Goal: Task Accomplishment & Management: Complete application form

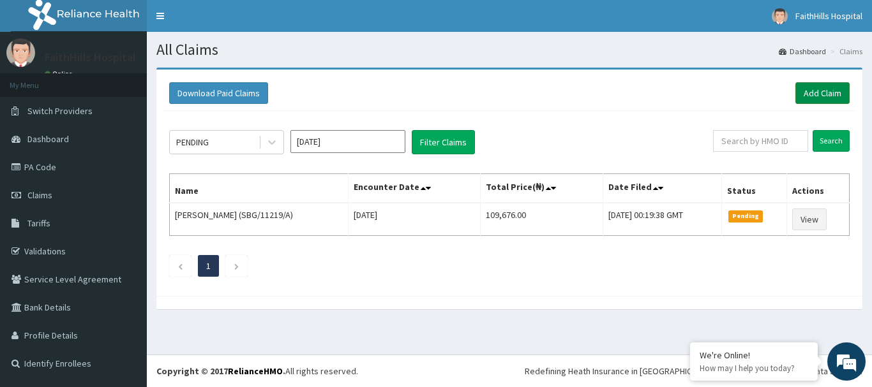
click at [807, 87] on link "Add Claim" at bounding box center [822, 93] width 54 height 22
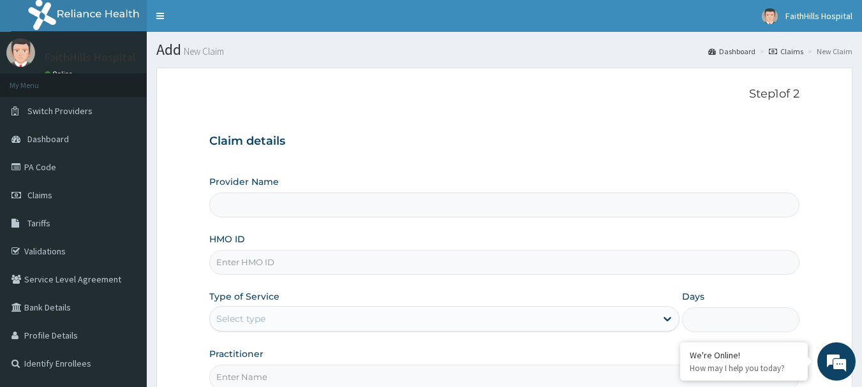
type input "FaithHills Specialist Hospital"
click at [307, 265] on input "HMO ID" at bounding box center [504, 262] width 591 height 25
type input "MDU/10071/C"
click at [283, 321] on div "Select type" at bounding box center [433, 319] width 446 height 20
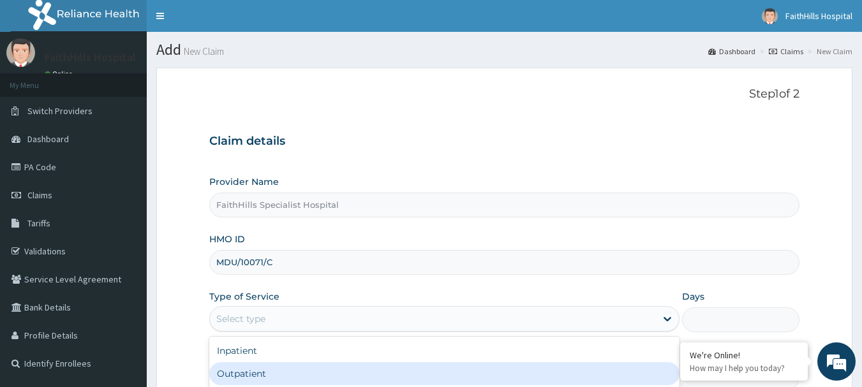
click at [260, 366] on div "Outpatient" at bounding box center [444, 373] width 470 height 23
type input "1"
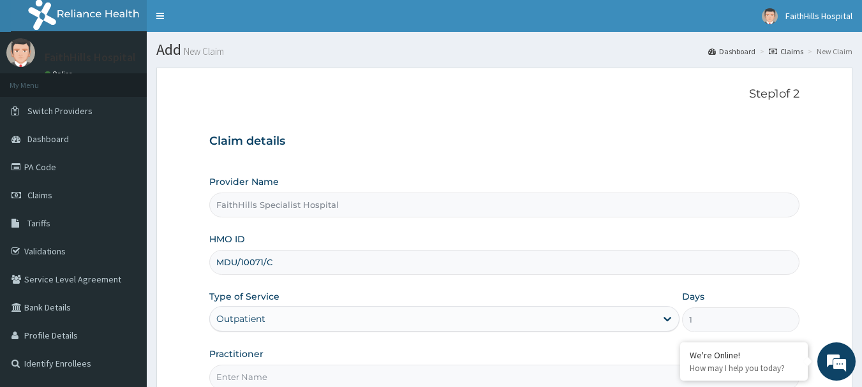
scroll to position [128, 0]
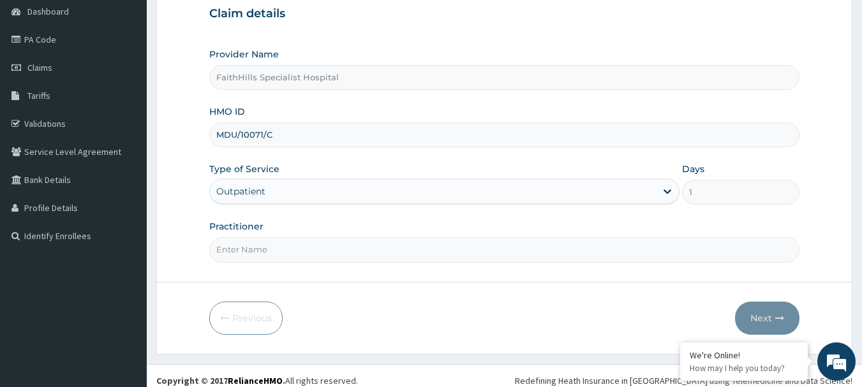
click at [257, 257] on input "Practitioner" at bounding box center [504, 249] width 591 height 25
type input "DR. [PERSON_NAME]"
click at [784, 316] on icon "button" at bounding box center [779, 318] width 9 height 9
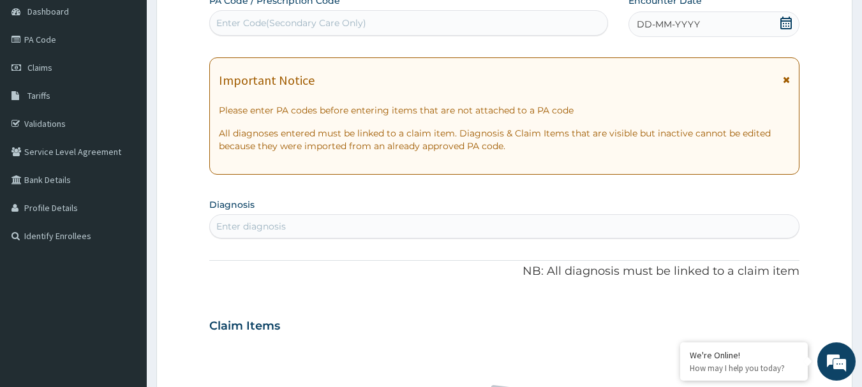
click at [412, 26] on div "Enter Code(Secondary Care Only)" at bounding box center [409, 23] width 398 height 20
paste input "PA/DC1C27"
type input "PA/DC1C27"
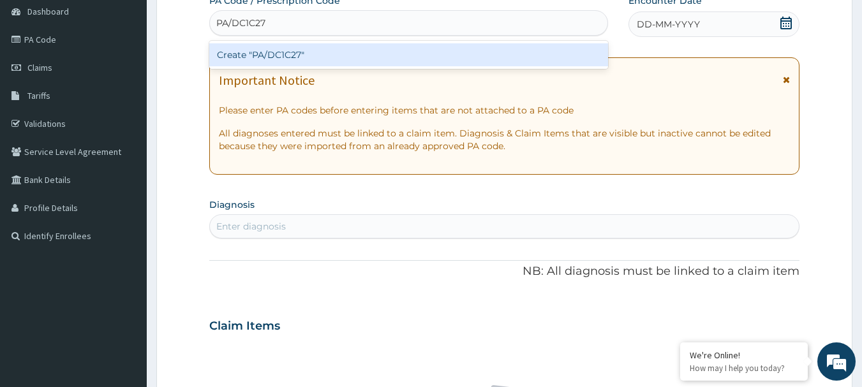
click at [304, 54] on div "Create "PA/DC1C27"" at bounding box center [408, 54] width 399 height 23
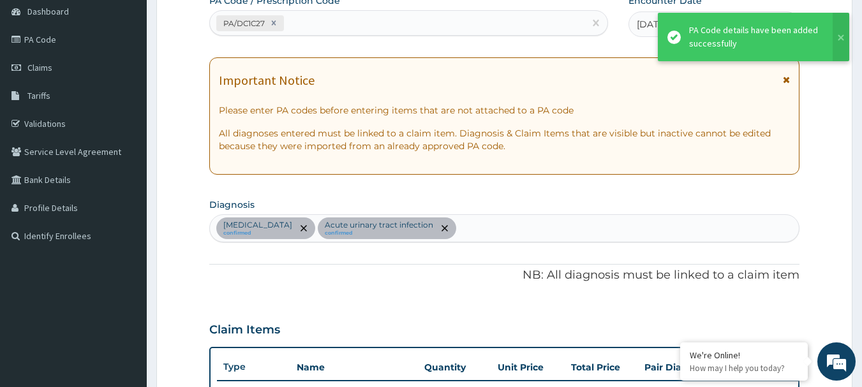
scroll to position [473, 0]
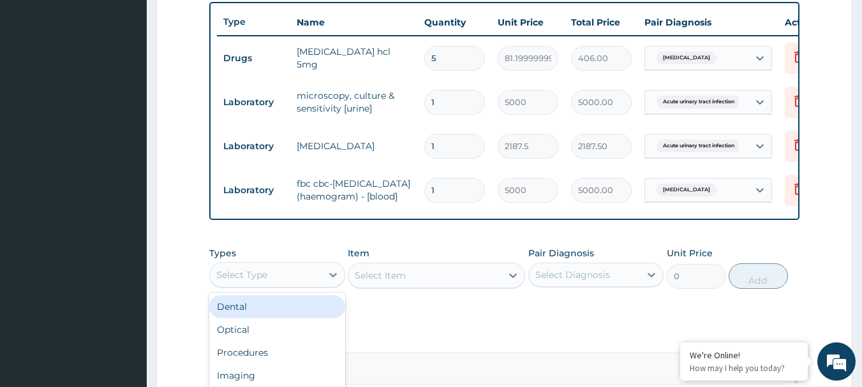
click at [320, 285] on div "Select Type" at bounding box center [266, 275] width 112 height 20
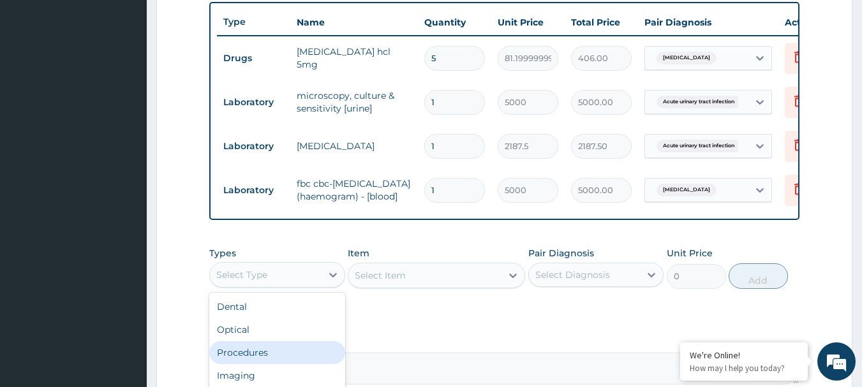
click at [289, 364] on div "Procedures" at bounding box center [277, 352] width 136 height 23
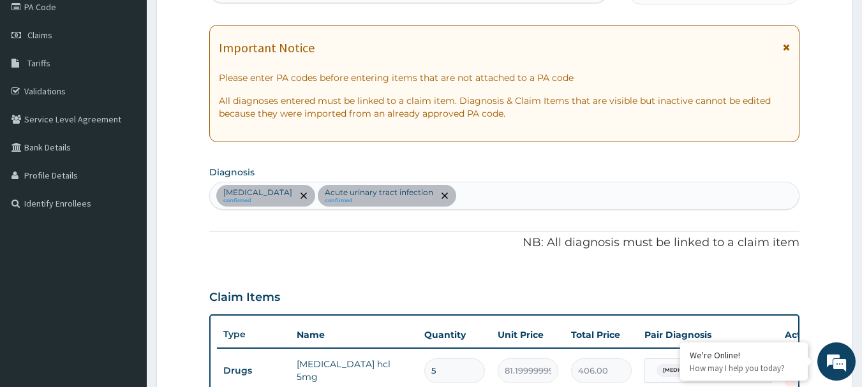
scroll to position [154, 0]
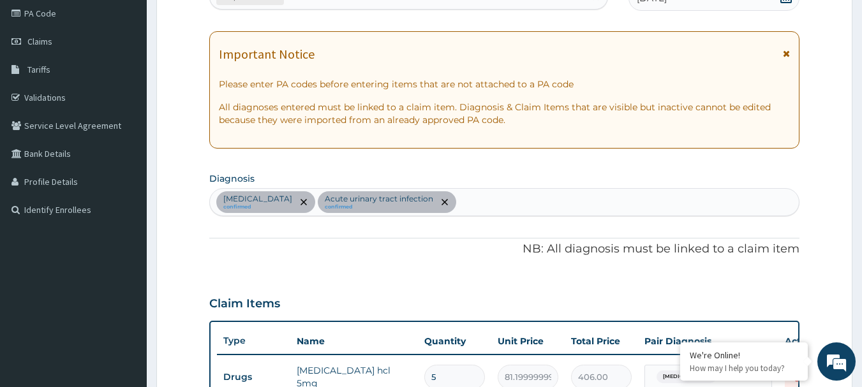
click at [517, 198] on div "[MEDICAL_DATA] confirmed Acute [MEDICAL_DATA] confirmed" at bounding box center [505, 202] width 590 height 27
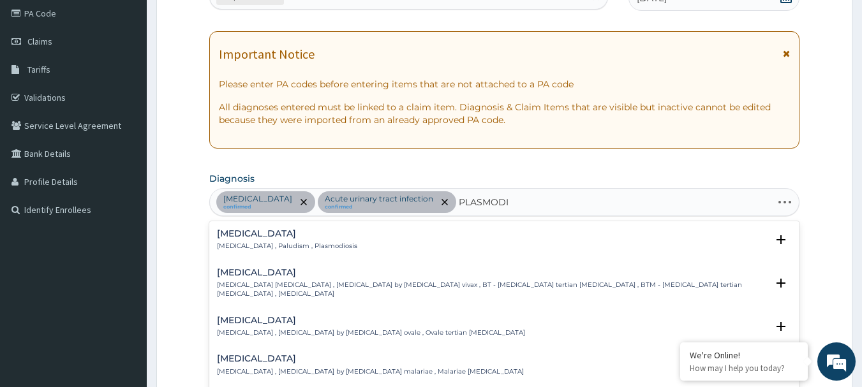
type input "PLASMODIU"
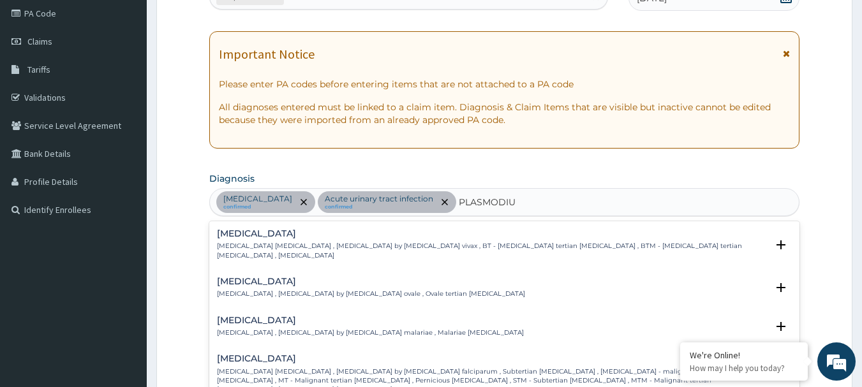
click at [495, 368] on p "[MEDICAL_DATA] [MEDICAL_DATA] , [MEDICAL_DATA] by [MEDICAL_DATA] falciparum , S…" at bounding box center [492, 381] width 551 height 27
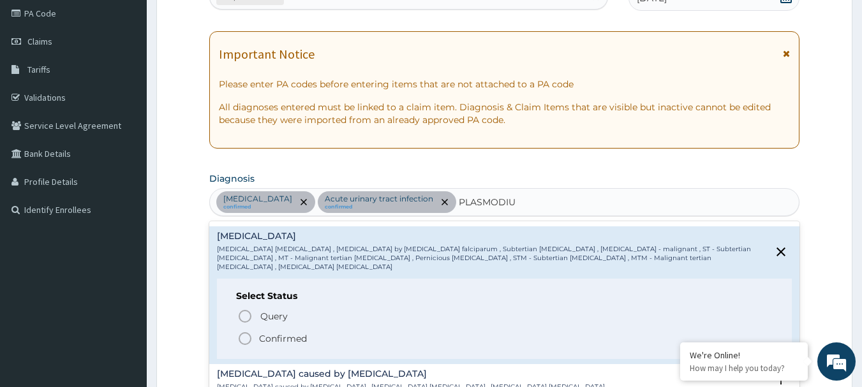
scroll to position [128, 0]
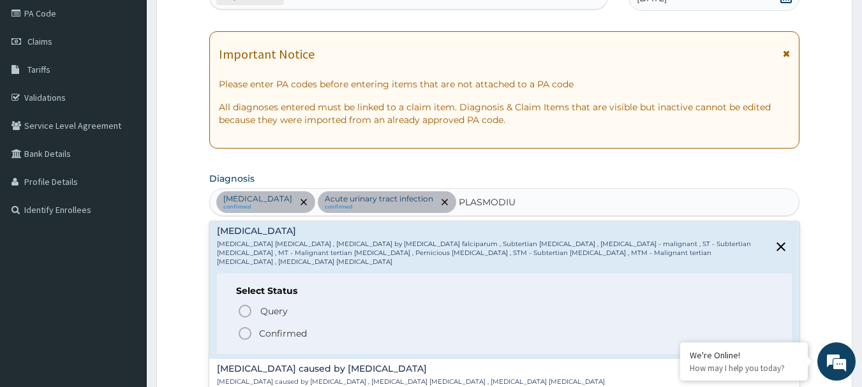
click at [302, 327] on p "Confirmed" at bounding box center [283, 333] width 48 height 13
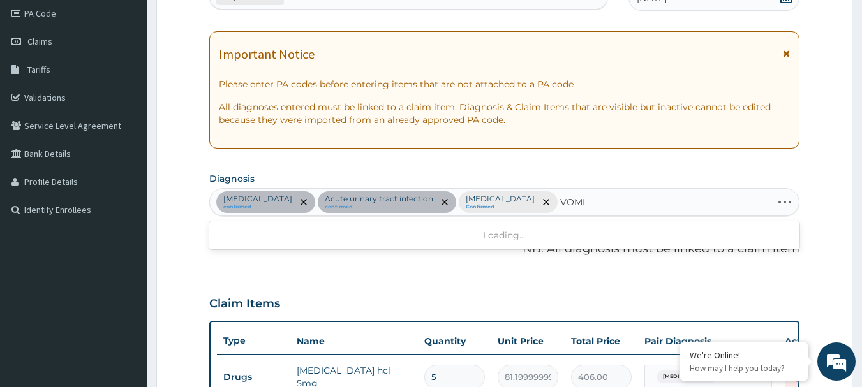
type input "VOMIT"
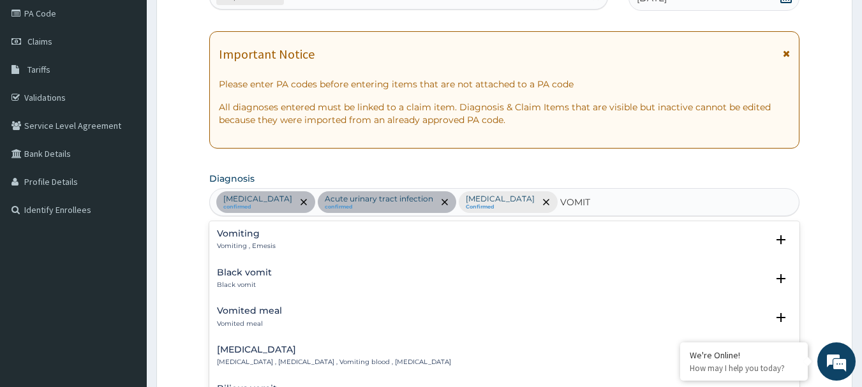
click at [262, 239] on h4 "Vomiting" at bounding box center [246, 234] width 59 height 10
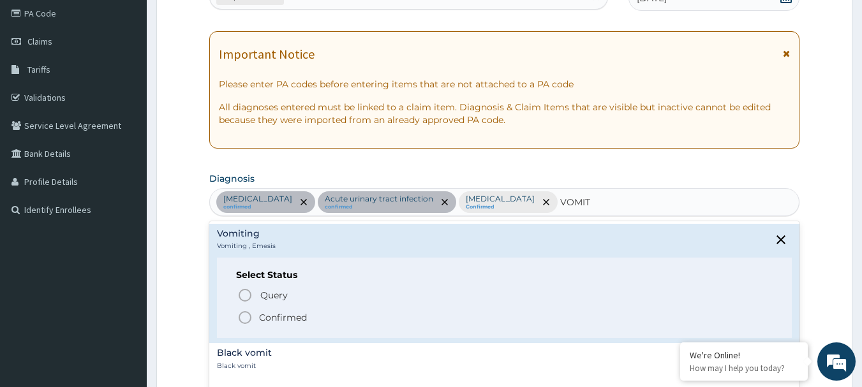
click at [279, 324] on p "Confirmed" at bounding box center [283, 317] width 48 height 13
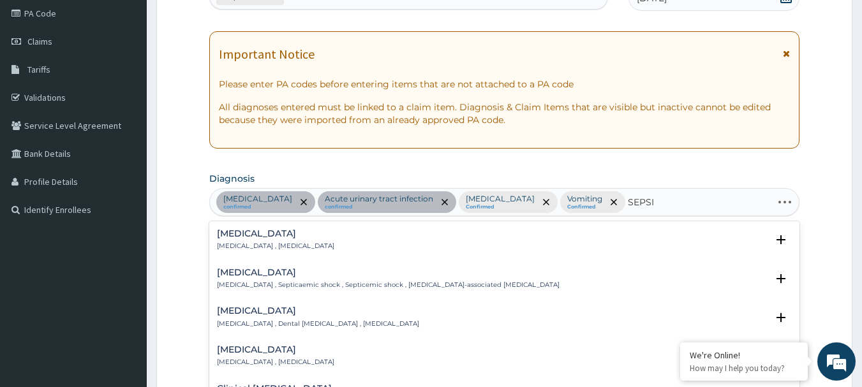
type input "[MEDICAL_DATA]"
click at [254, 242] on p "[MEDICAL_DATA] , [MEDICAL_DATA]" at bounding box center [275, 246] width 117 height 9
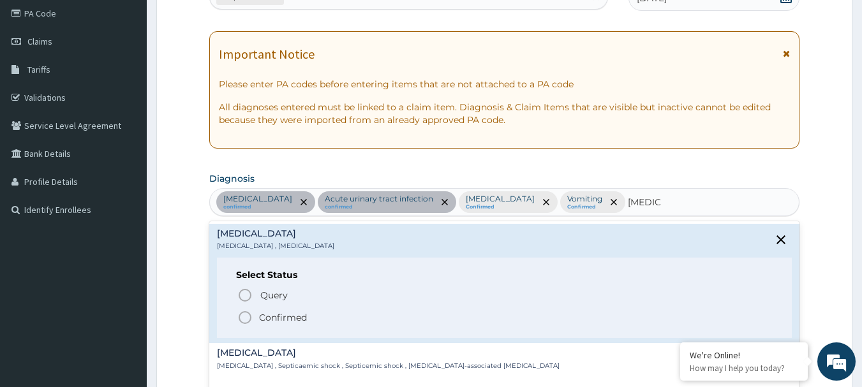
click at [272, 319] on p "Confirmed" at bounding box center [283, 317] width 48 height 13
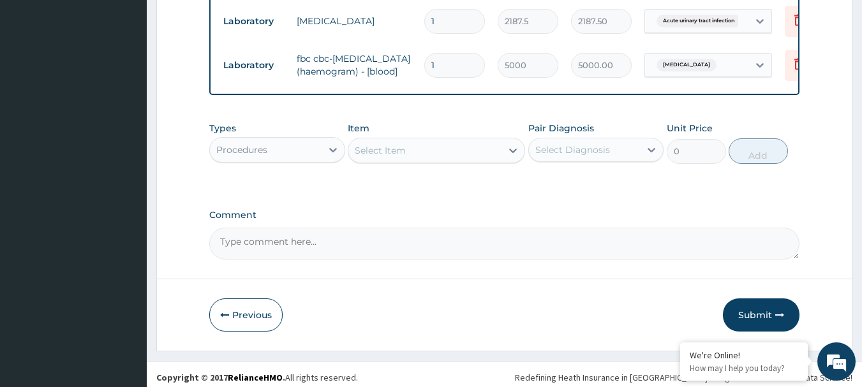
scroll to position [600, 0]
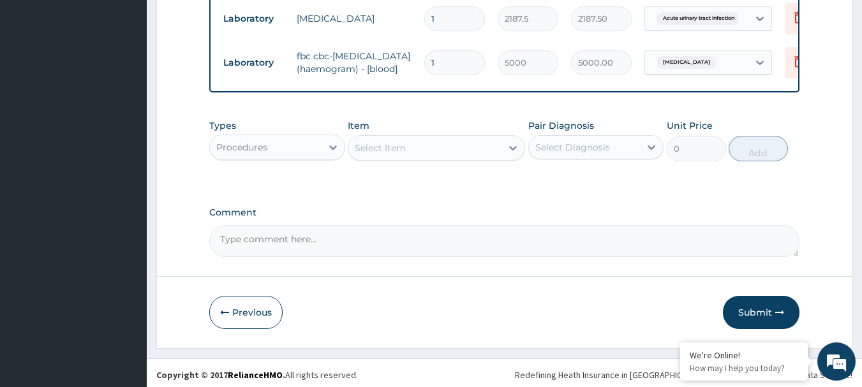
click at [443, 158] on div "Select Item" at bounding box center [424, 148] width 153 height 20
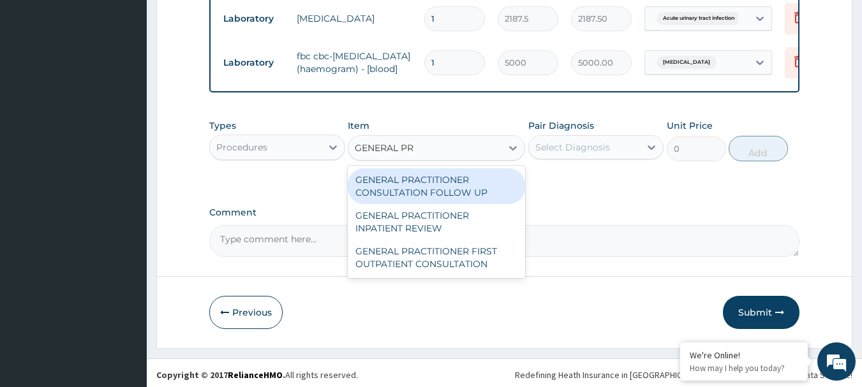
type input "GENERAL PRA"
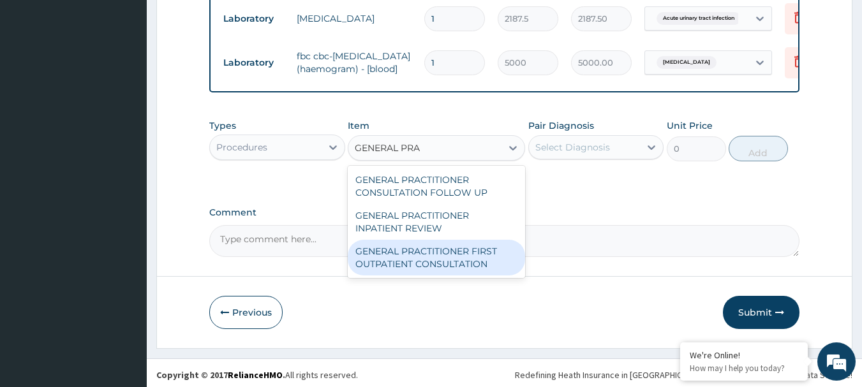
click at [484, 276] on div "GENERAL PRACTITIONER FIRST OUTPATIENT CONSULTATION" at bounding box center [436, 258] width 177 height 36
type input "3750"
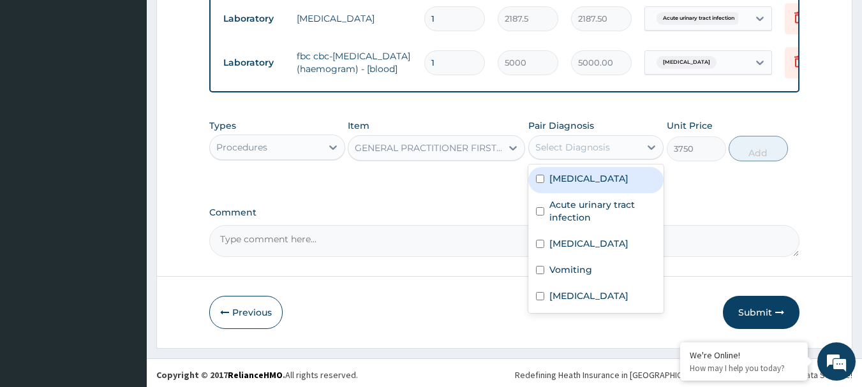
click at [594, 154] on div "Select Diagnosis" at bounding box center [572, 147] width 75 height 13
click at [596, 185] on label "[MEDICAL_DATA]" at bounding box center [588, 178] width 79 height 13
checkbox input "true"
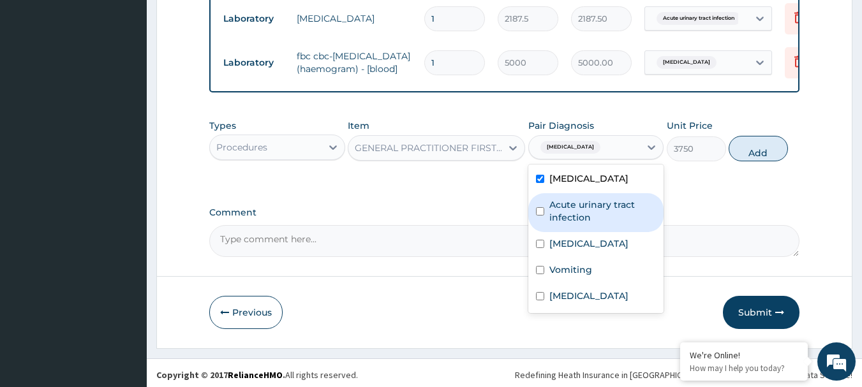
click at [594, 224] on label "Acute urinary tract infection" at bounding box center [602, 211] width 107 height 26
checkbox input "true"
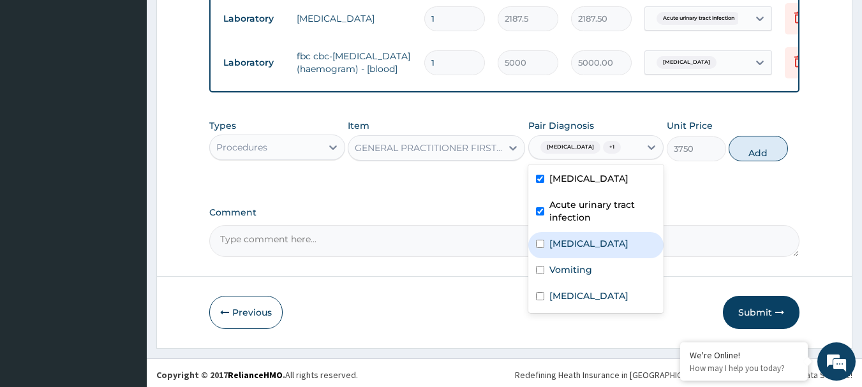
click at [597, 250] on label "[MEDICAL_DATA]" at bounding box center [588, 243] width 79 height 13
checkbox input "true"
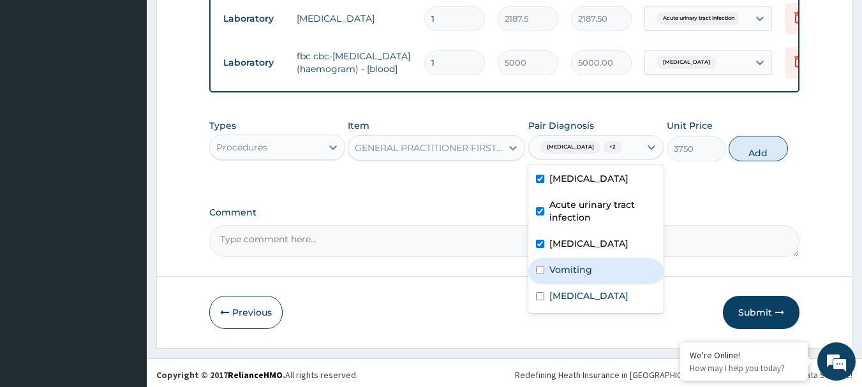
click at [584, 276] on label "Vomiting" at bounding box center [570, 270] width 43 height 13
checkbox input "true"
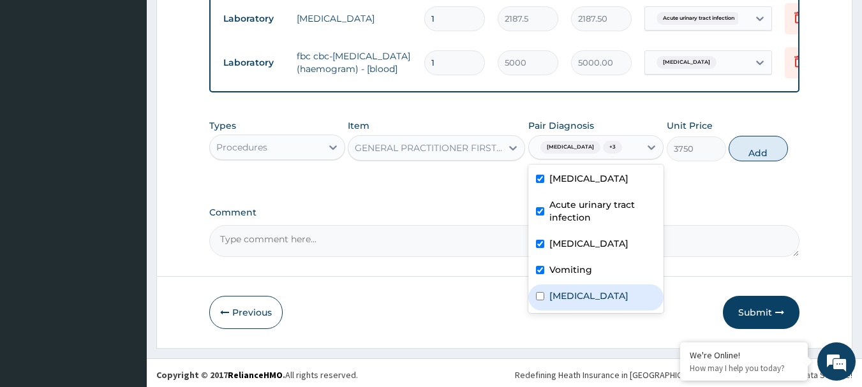
click at [572, 311] on div "[MEDICAL_DATA]" at bounding box center [596, 298] width 136 height 26
checkbox input "true"
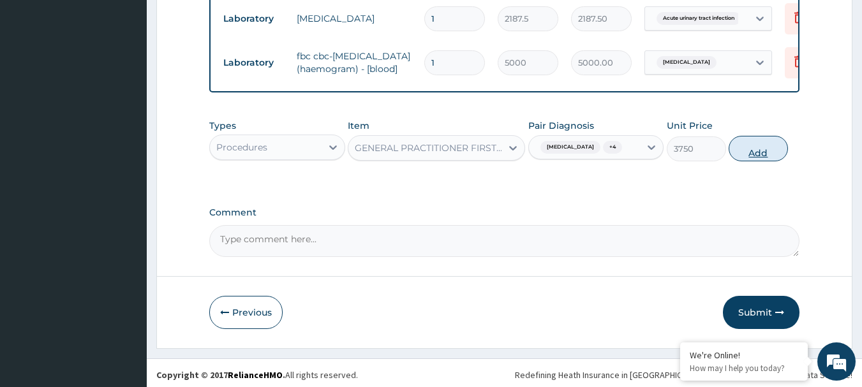
click at [766, 161] on button "Add" at bounding box center [758, 149] width 59 height 26
type input "0"
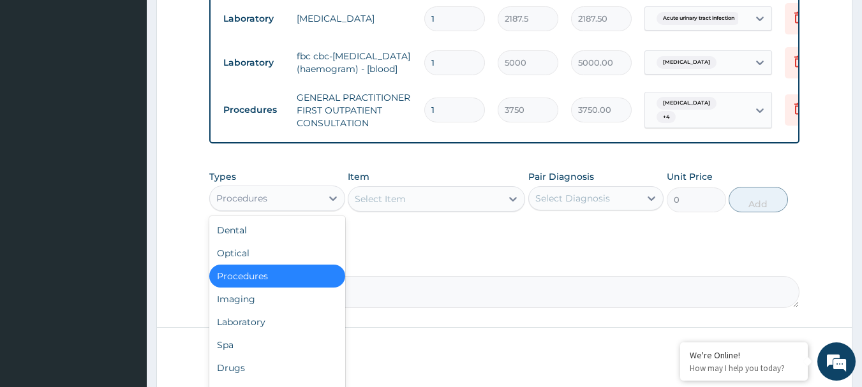
click at [293, 209] on div "Procedures" at bounding box center [266, 198] width 112 height 20
click at [254, 334] on div "Laboratory" at bounding box center [277, 322] width 136 height 23
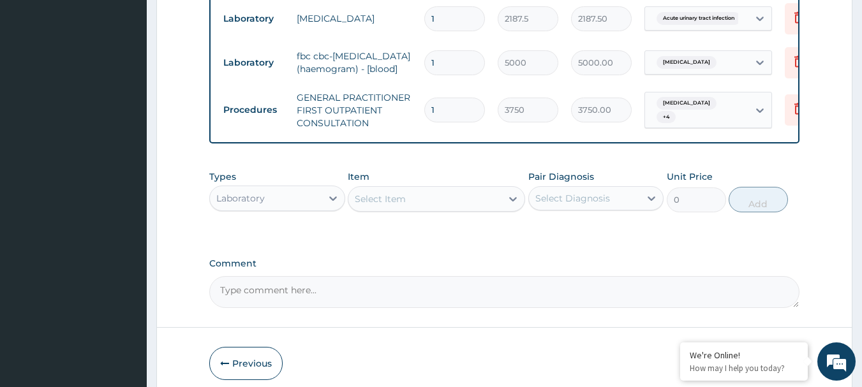
click at [477, 212] on div "Select Item" at bounding box center [436, 199] width 177 height 26
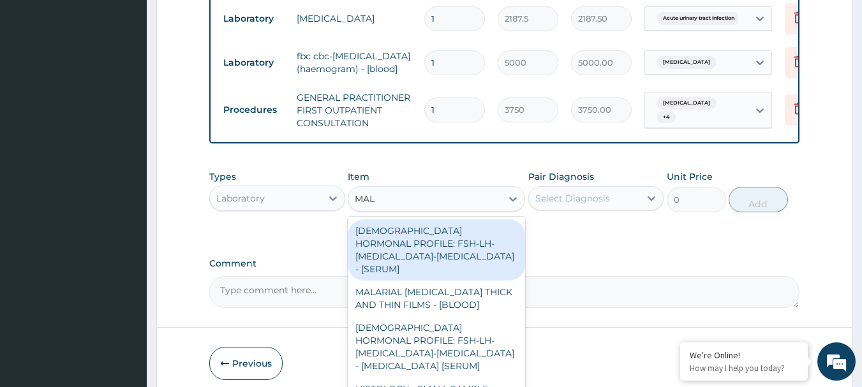
type input "MALA"
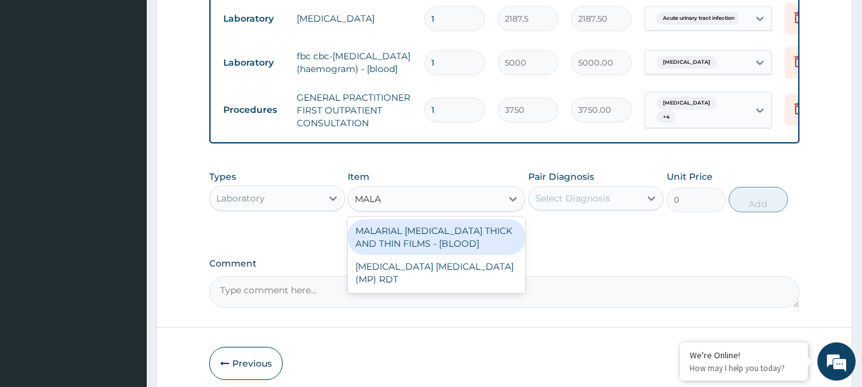
type input "2187.5"
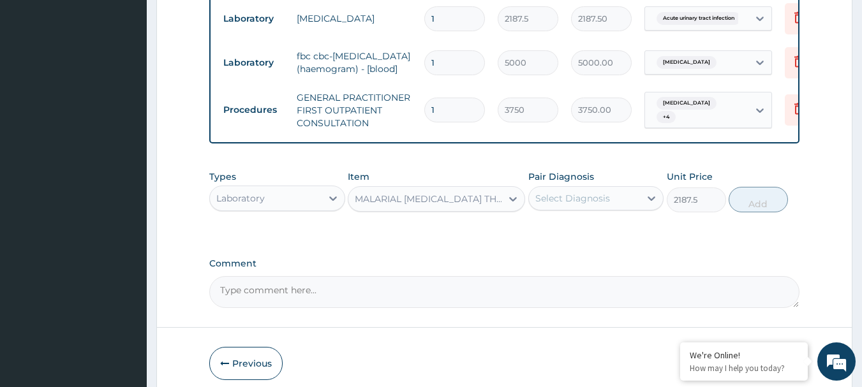
click at [587, 205] on div "Select Diagnosis" at bounding box center [572, 198] width 75 height 13
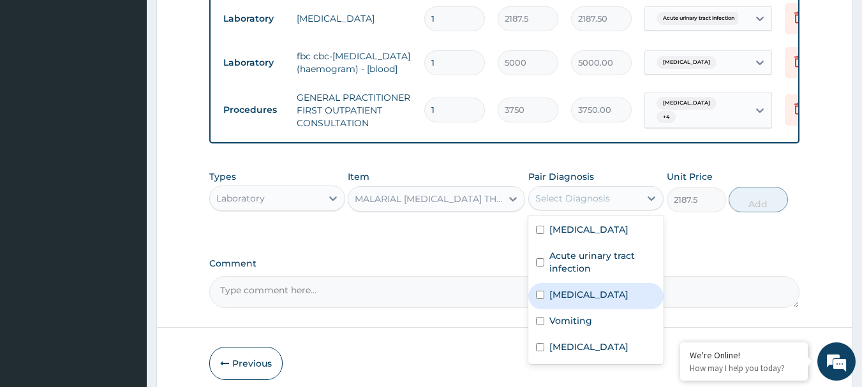
drag, startPoint x: 606, startPoint y: 320, endPoint x: 676, endPoint y: 246, distance: 102.4
click at [609, 301] on label "[MEDICAL_DATA]" at bounding box center [588, 294] width 79 height 13
checkbox input "true"
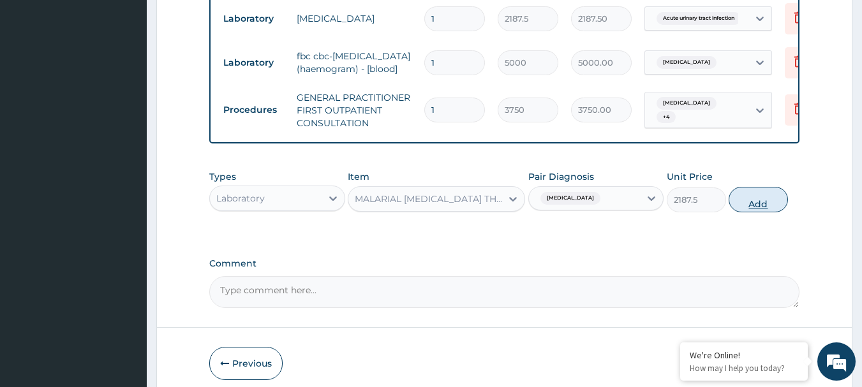
click at [768, 212] on button "Add" at bounding box center [758, 200] width 59 height 26
type input "0"
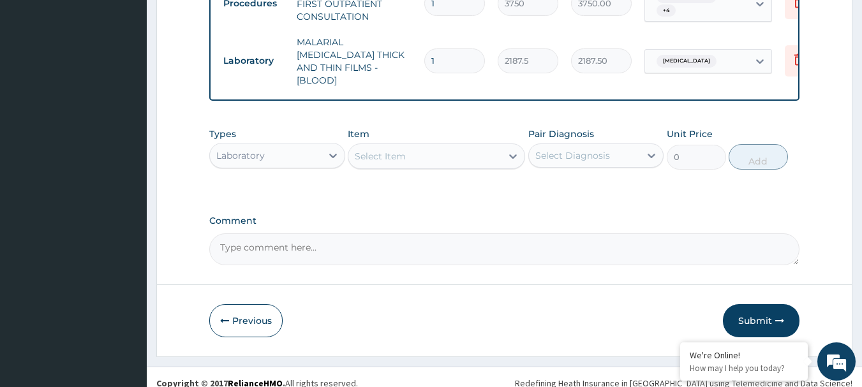
scroll to position [723, 0]
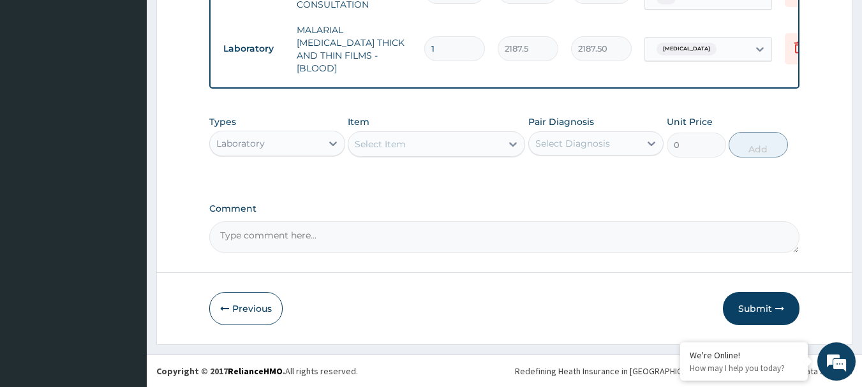
click at [308, 148] on div "Laboratory" at bounding box center [266, 143] width 112 height 20
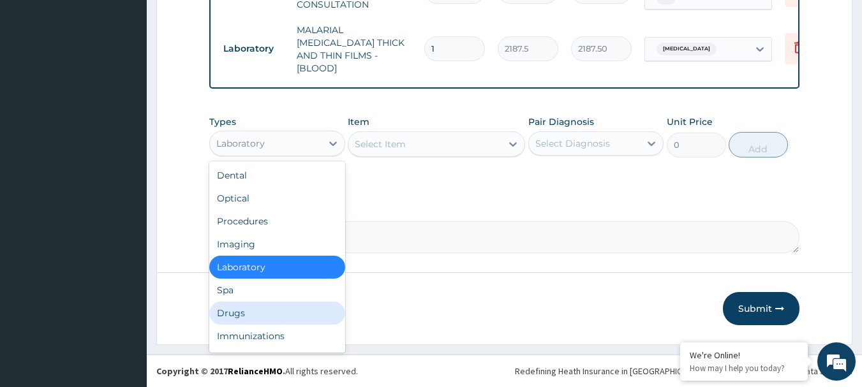
click at [263, 314] on div "Drugs" at bounding box center [277, 313] width 136 height 23
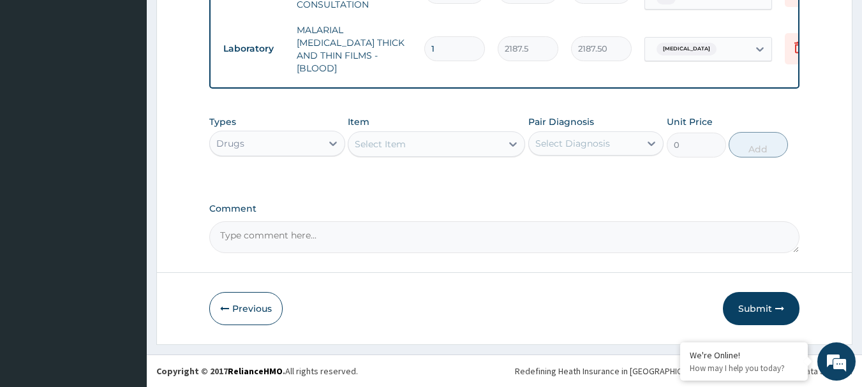
click at [443, 142] on div "Select Item" at bounding box center [424, 144] width 153 height 20
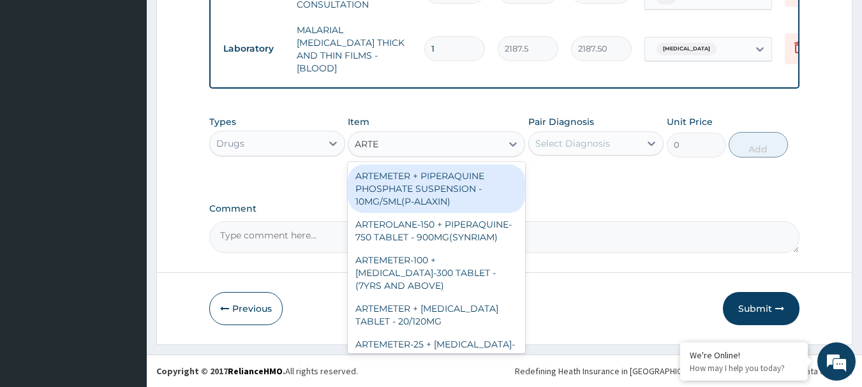
type input "ARTEM"
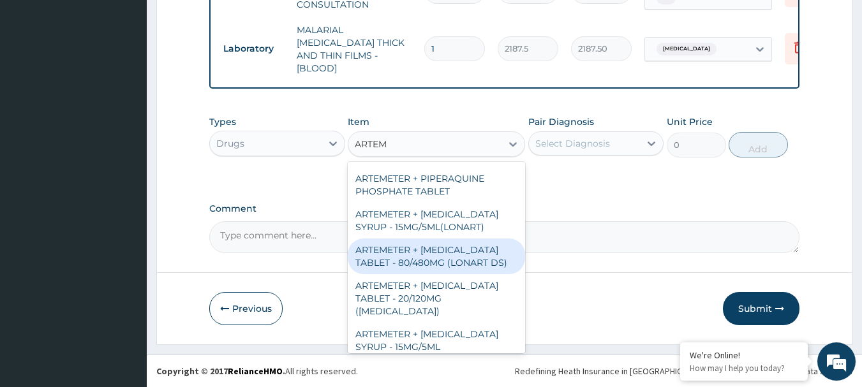
scroll to position [447, 0]
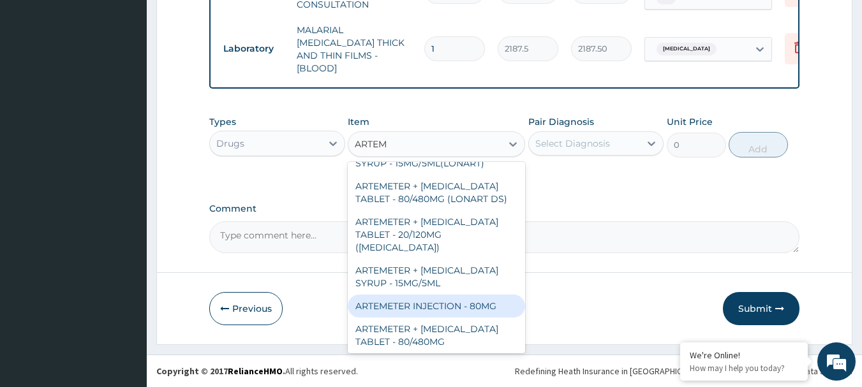
click at [457, 298] on div "ARTEMETER INJECTION - 80MG" at bounding box center [436, 306] width 177 height 23
type input "475.99999999999994"
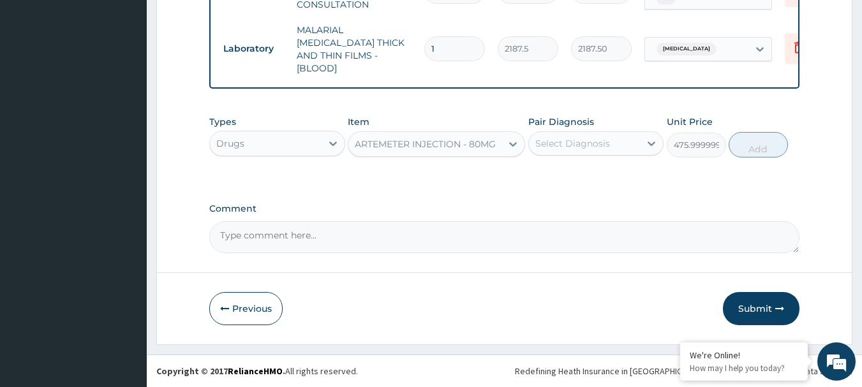
click at [584, 144] on div "Select Diagnosis" at bounding box center [572, 143] width 75 height 13
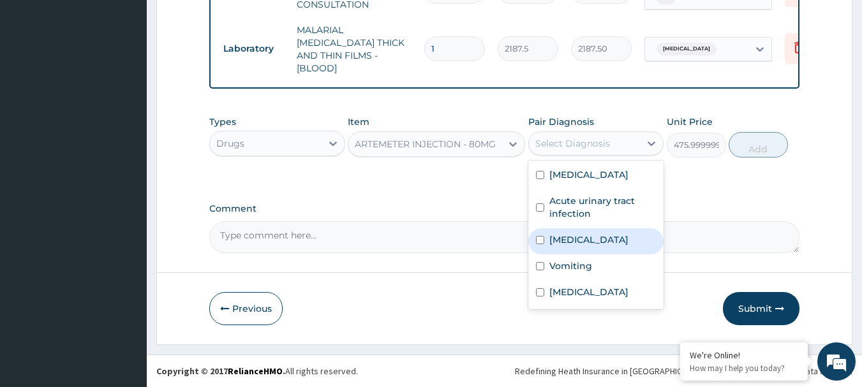
click at [583, 246] on label "[MEDICAL_DATA]" at bounding box center [588, 240] width 79 height 13
checkbox input "true"
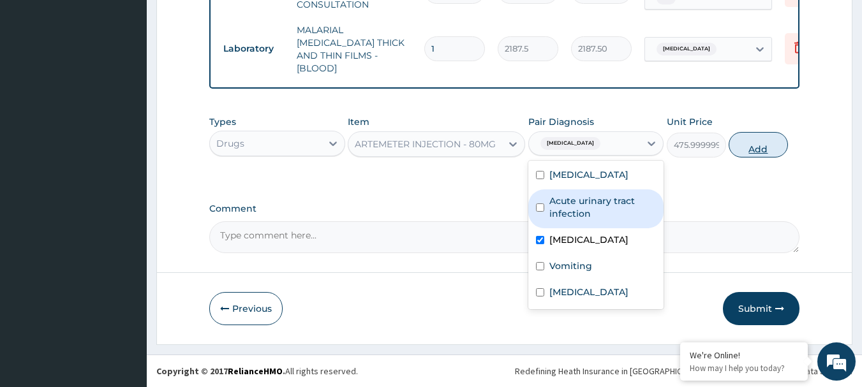
click at [771, 151] on button "Add" at bounding box center [758, 145] width 59 height 26
type input "0"
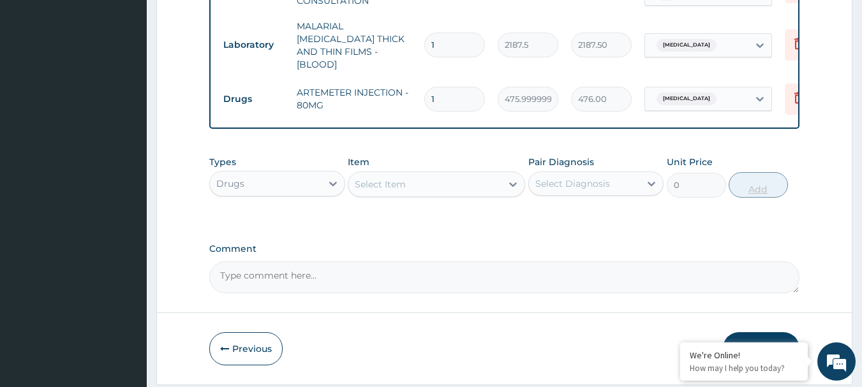
type input "0.00"
type input "6"
type input "2856.00"
type input "6"
click at [472, 186] on div "Select Item" at bounding box center [424, 184] width 153 height 20
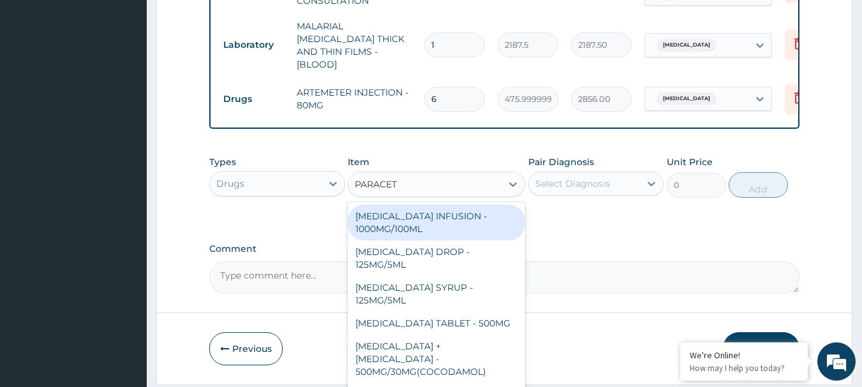
type input "PARACETA"
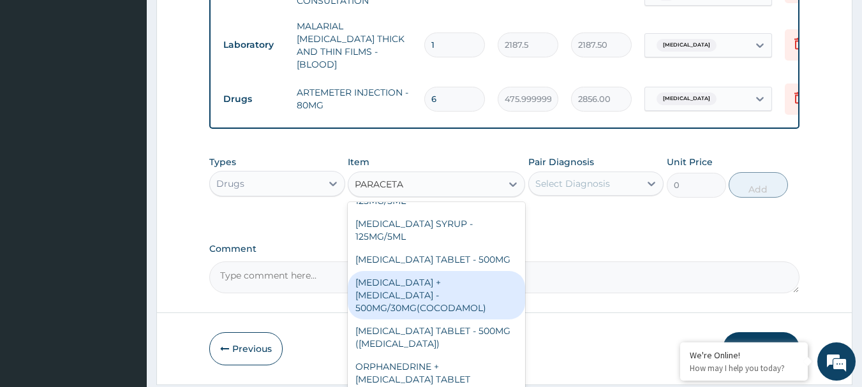
scroll to position [135, 0]
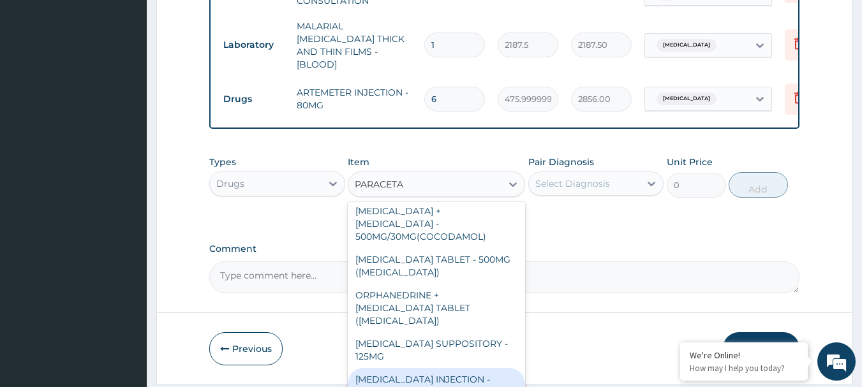
click at [435, 372] on div "[MEDICAL_DATA] INJECTION - 150MG/ML" at bounding box center [436, 386] width 177 height 36
type input "560"
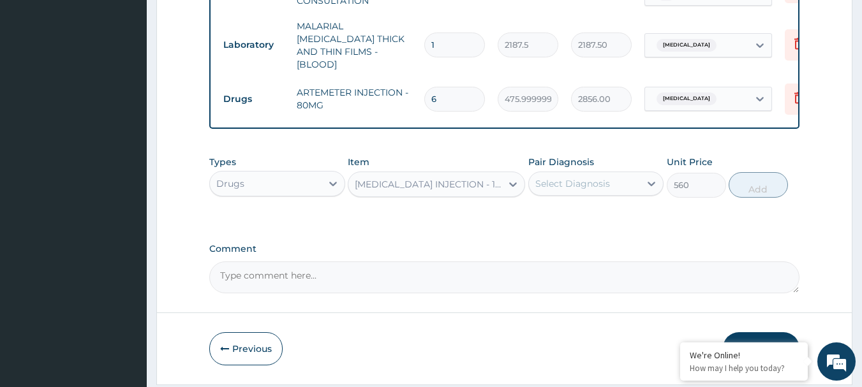
click at [597, 190] on div "Select Diagnosis" at bounding box center [572, 183] width 75 height 13
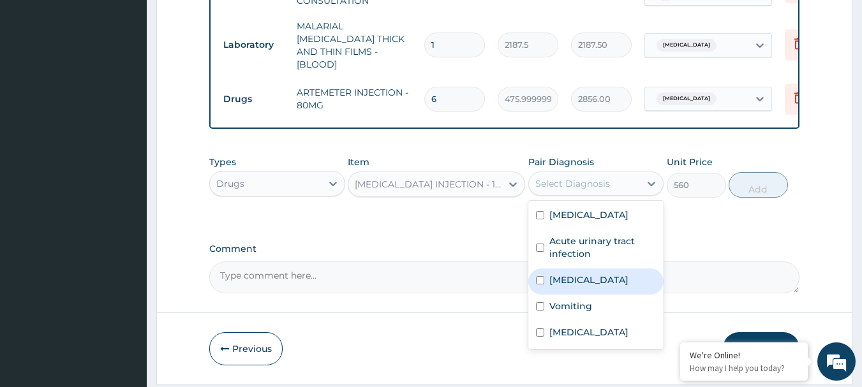
click at [581, 295] on div "[MEDICAL_DATA]" at bounding box center [596, 282] width 136 height 26
checkbox input "true"
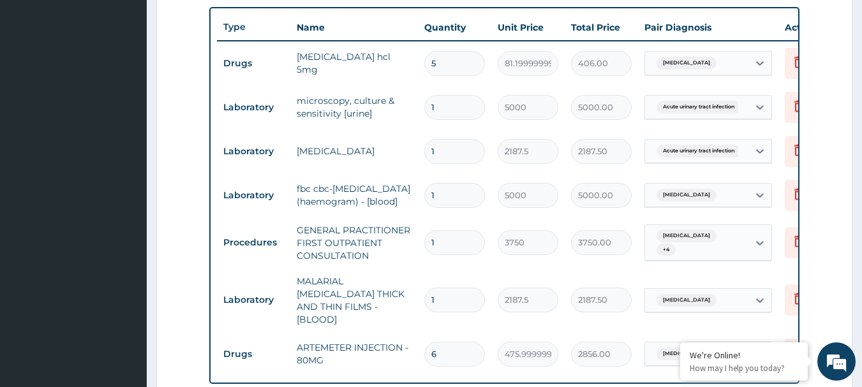
scroll to position [276, 0]
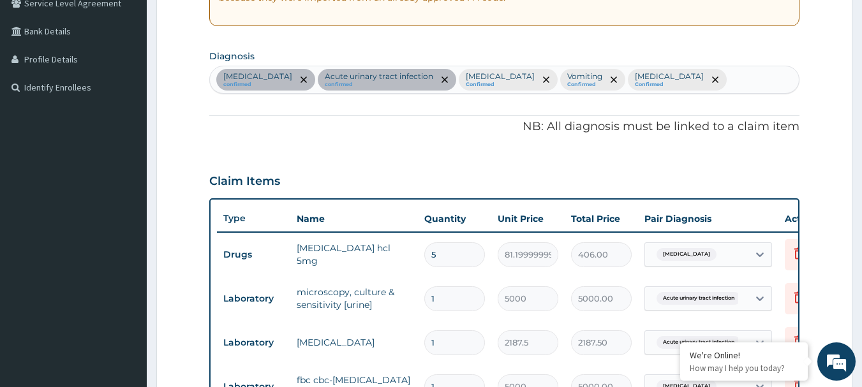
click at [759, 81] on div "[MEDICAL_DATA] confirmed Acute [MEDICAL_DATA] confirmed [MEDICAL_DATA] Confirme…" at bounding box center [505, 79] width 590 height 27
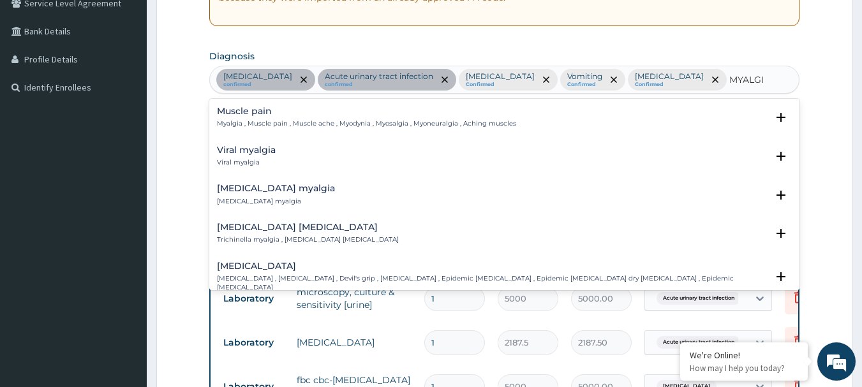
type input "MYALGIA"
click at [324, 124] on p "Myalgia , Muscle pain , Muscle ache , Myodynia , Myosalgia , Myoneuralgia , Ach…" at bounding box center [366, 123] width 299 height 9
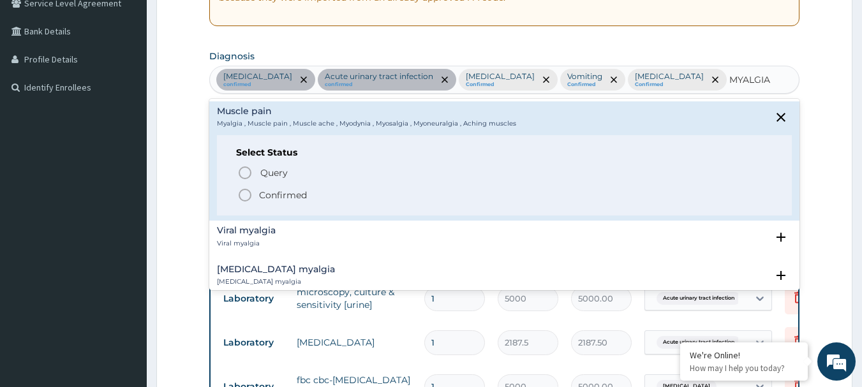
click at [295, 193] on p "Confirmed" at bounding box center [283, 195] width 48 height 13
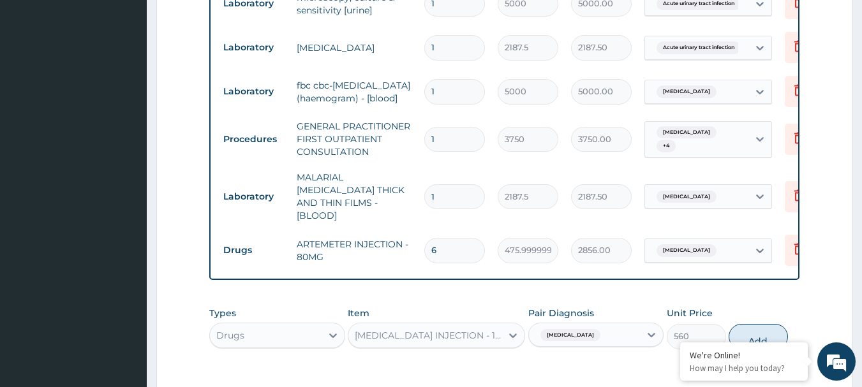
scroll to position [659, 0]
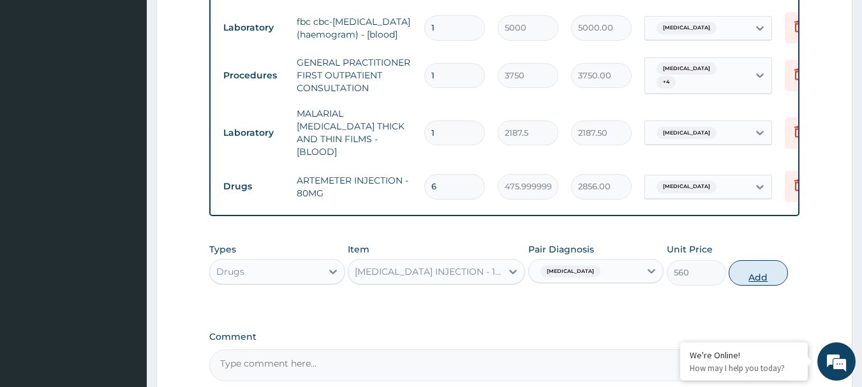
click at [765, 283] on button "Add" at bounding box center [758, 273] width 59 height 26
type input "0"
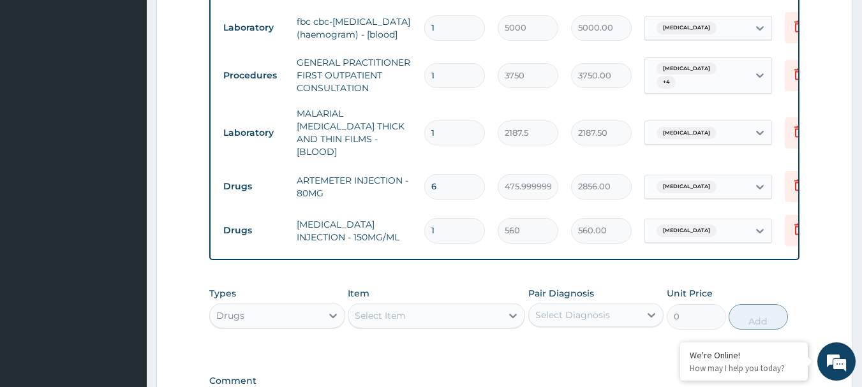
type input "0.00"
type input "6"
type input "3360.00"
type input "6"
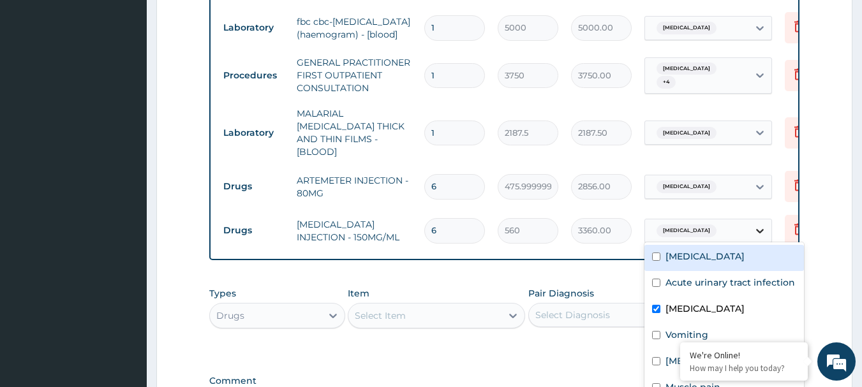
click at [761, 225] on icon at bounding box center [760, 231] width 13 height 13
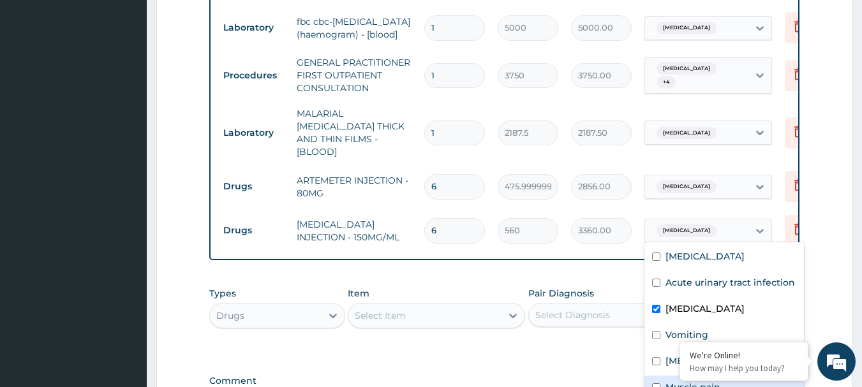
click at [666, 383] on label "Muscle pain" at bounding box center [693, 387] width 55 height 13
checkbox input "true"
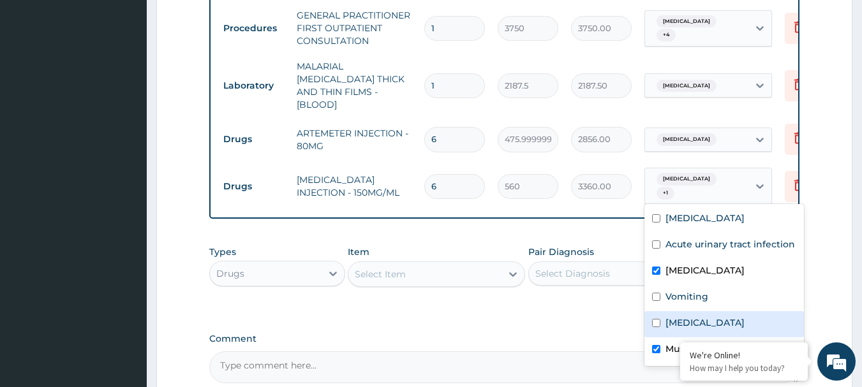
scroll to position [787, 0]
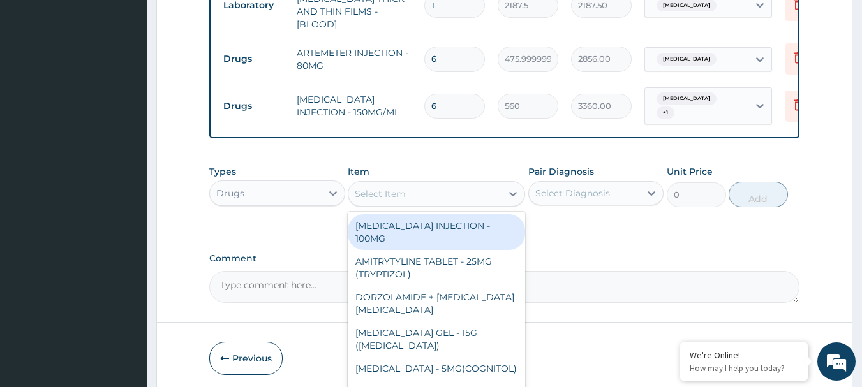
click at [453, 188] on div "Select Item" at bounding box center [424, 194] width 153 height 20
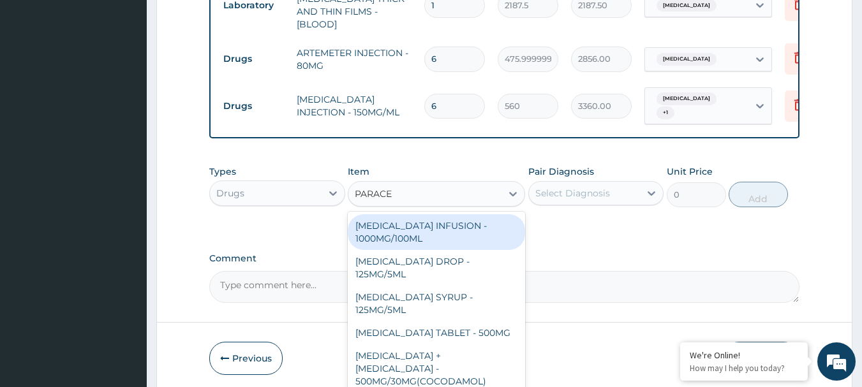
type input "PARACET"
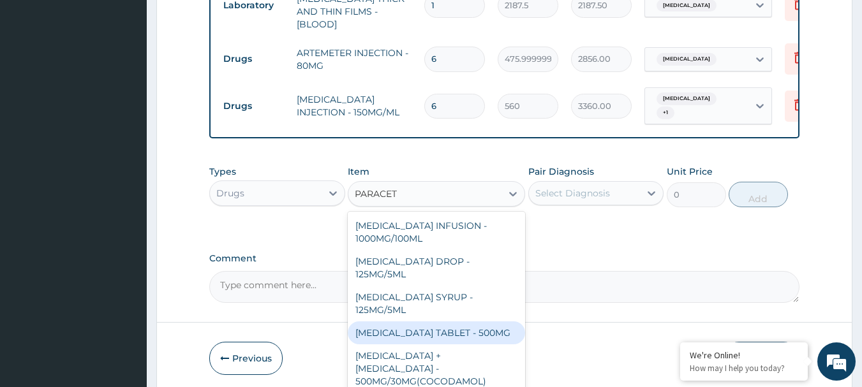
click at [431, 339] on div "[MEDICAL_DATA] TABLET - 500MG" at bounding box center [436, 333] width 177 height 23
type input "33.599999999999994"
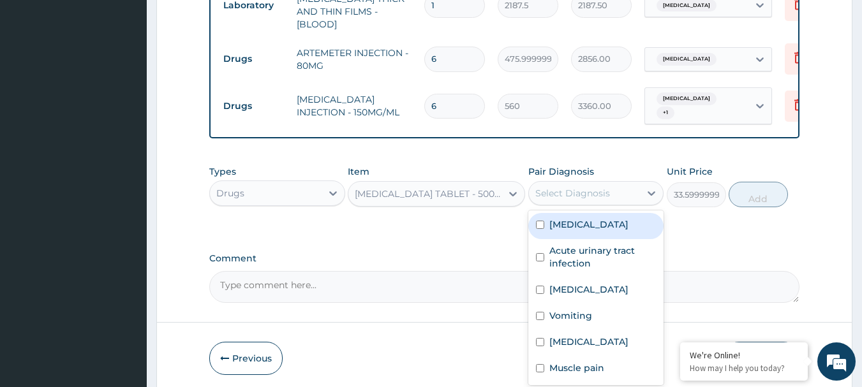
click at [584, 195] on div "Select Diagnosis" at bounding box center [572, 193] width 75 height 13
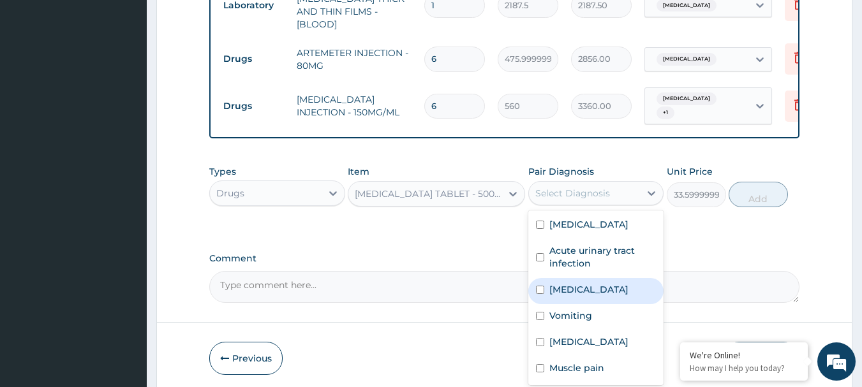
drag, startPoint x: 590, startPoint y: 309, endPoint x: 586, endPoint y: 341, distance: 32.2
click at [590, 296] on label "[MEDICAL_DATA]" at bounding box center [588, 289] width 79 height 13
checkbox input "true"
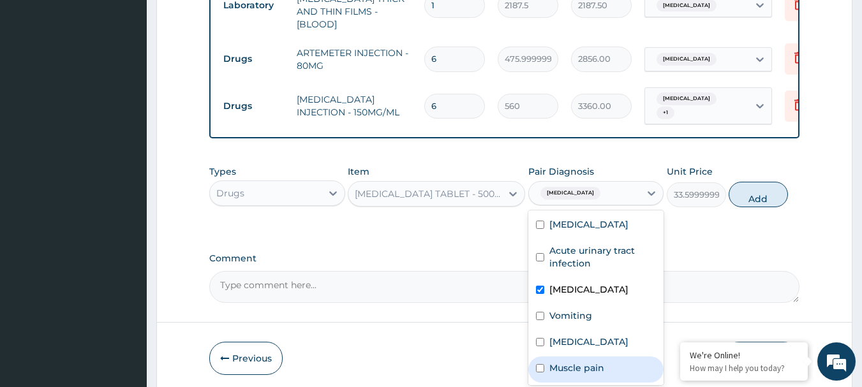
drag, startPoint x: 588, startPoint y: 385, endPoint x: 665, endPoint y: 279, distance: 130.6
click at [588, 375] on label "Muscle pain" at bounding box center [576, 368] width 55 height 13
checkbox input "true"
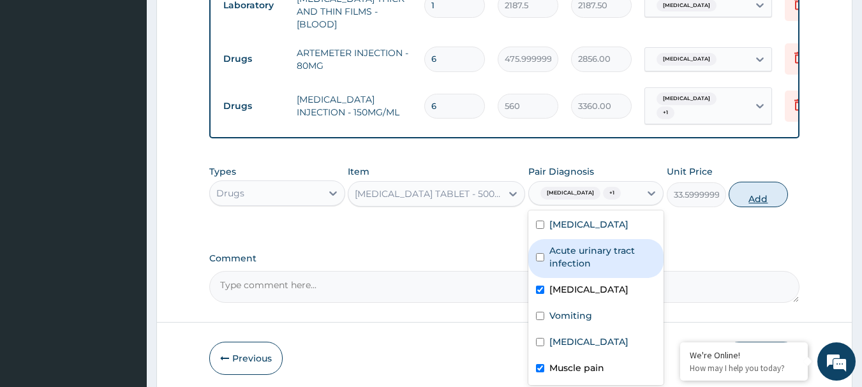
click at [761, 202] on button "Add" at bounding box center [758, 195] width 59 height 26
type input "0"
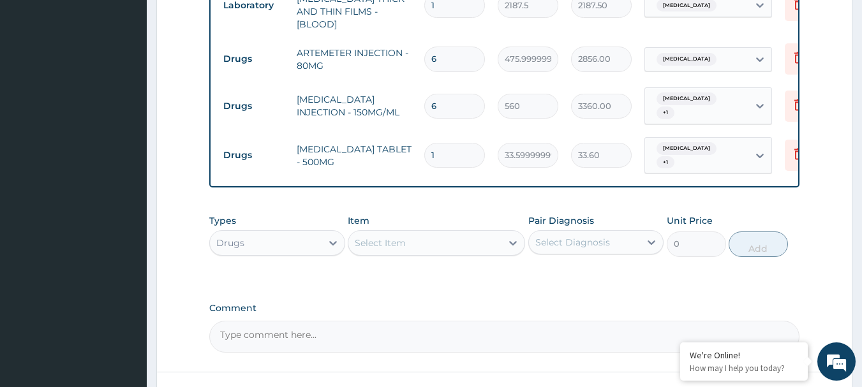
type input "18"
type input "604.80"
type input "18"
click at [456, 249] on div "Select Item" at bounding box center [424, 243] width 153 height 20
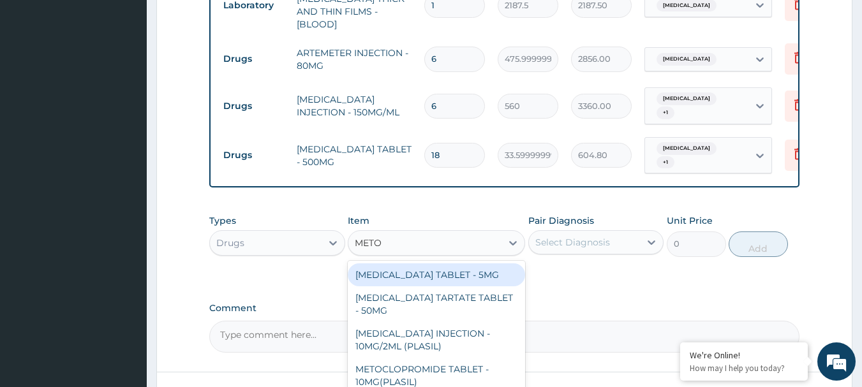
type input "METOC"
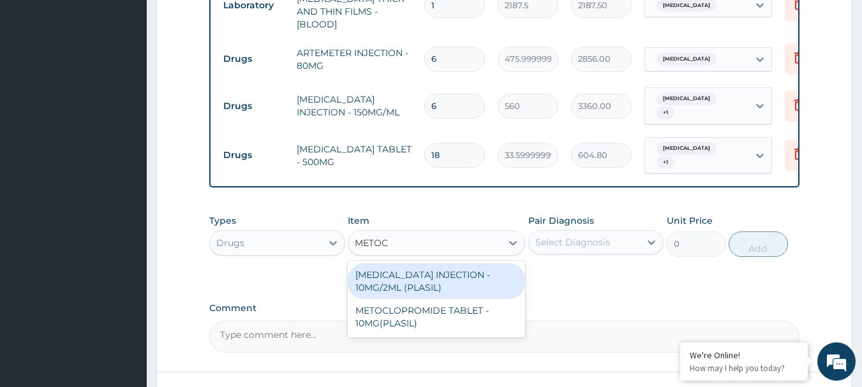
click at [469, 283] on div "[MEDICAL_DATA] INJECTION - 10MG/2ML (PLASIL)" at bounding box center [436, 282] width 177 height 36
type input "274.4"
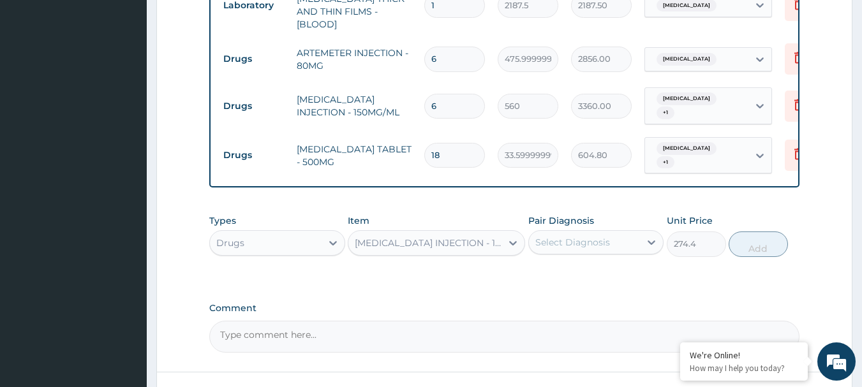
click at [581, 239] on div "Select Diagnosis" at bounding box center [585, 242] width 112 height 20
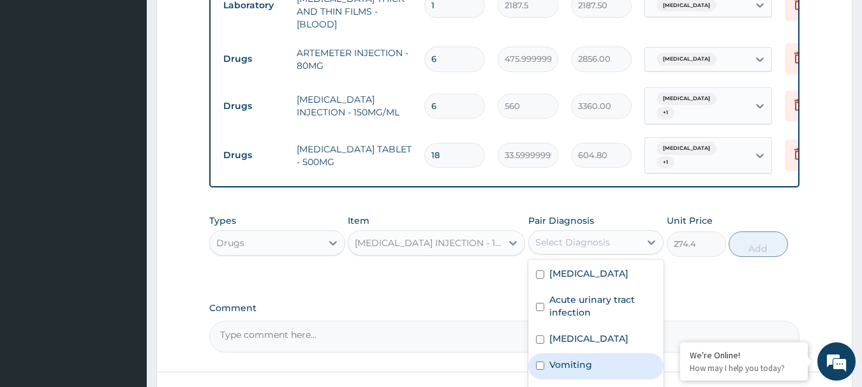
click at [606, 376] on div "Vomiting" at bounding box center [596, 366] width 136 height 26
checkbox input "true"
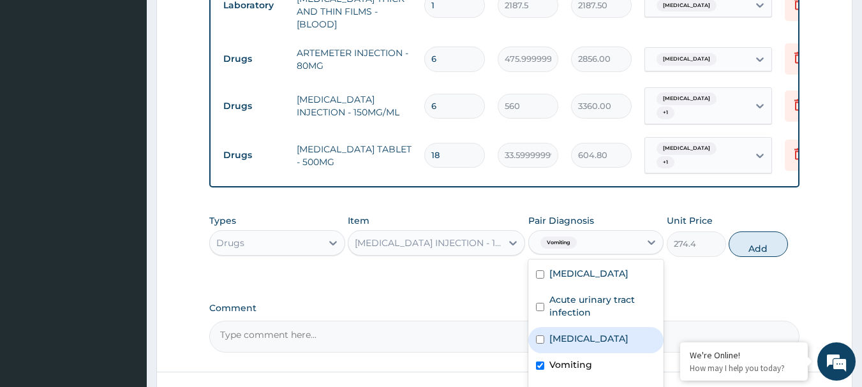
click at [779, 248] on button "Add" at bounding box center [758, 245] width 59 height 26
type input "0"
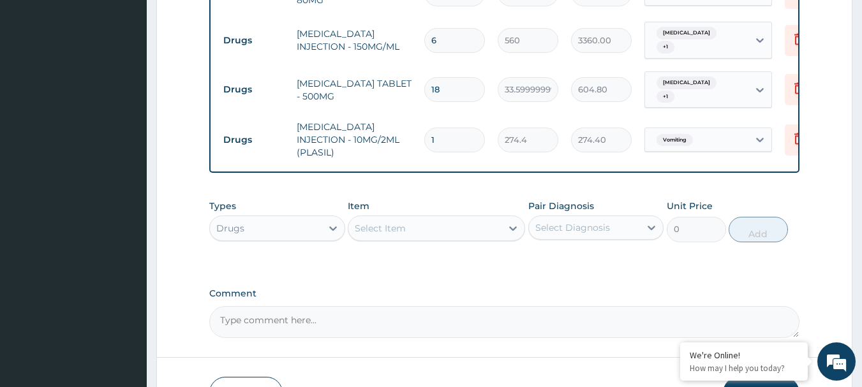
scroll to position [914, 0]
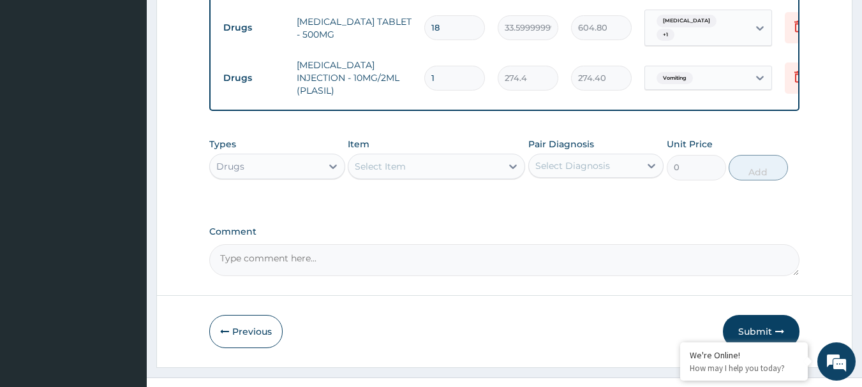
click at [456, 160] on div "Select Item" at bounding box center [436, 167] width 177 height 26
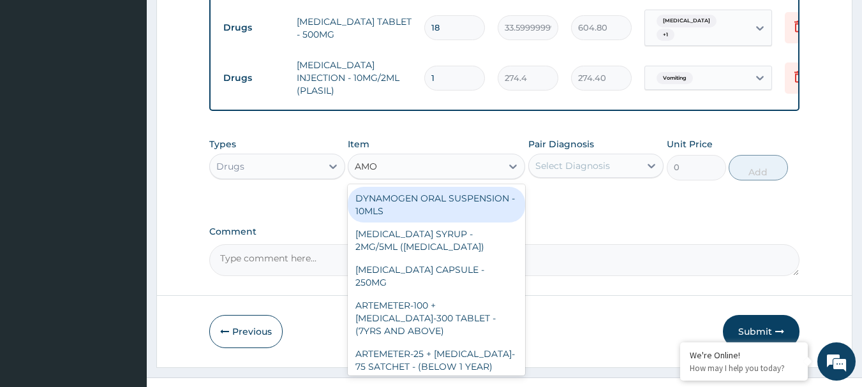
type input "AMOX"
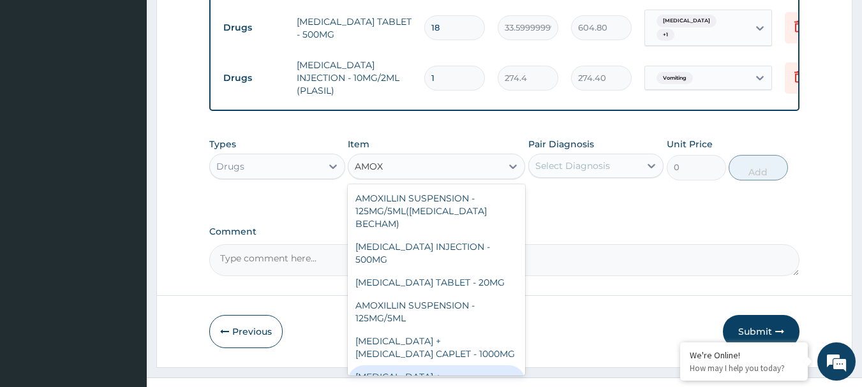
scroll to position [470, 0]
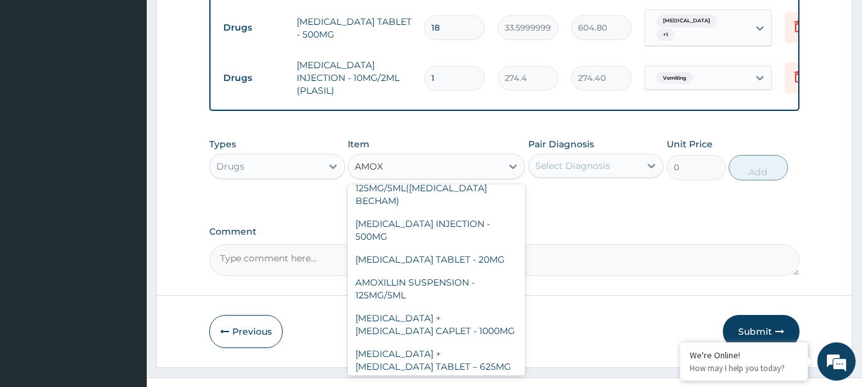
type input "112"
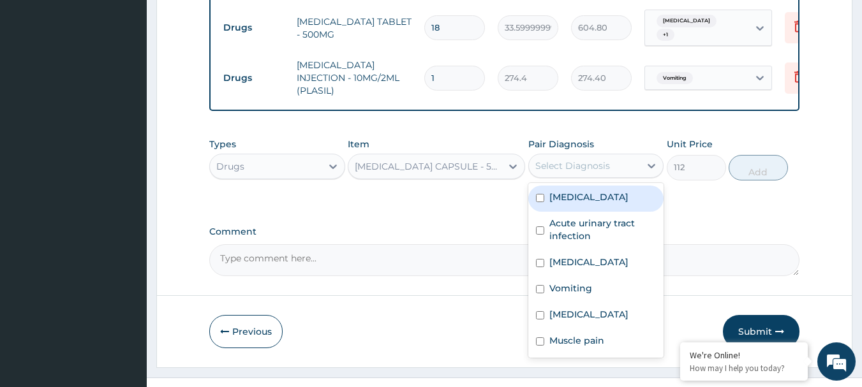
click at [581, 167] on div "Select Diagnosis" at bounding box center [572, 166] width 75 height 13
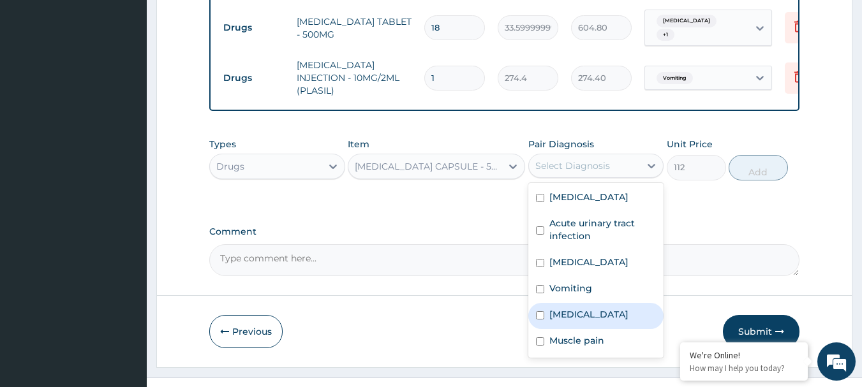
drag, startPoint x: 588, startPoint y: 330, endPoint x: 586, endPoint y: 282, distance: 47.9
click at [587, 329] on div "[MEDICAL_DATA]" at bounding box center [596, 316] width 136 height 26
checkbox input "true"
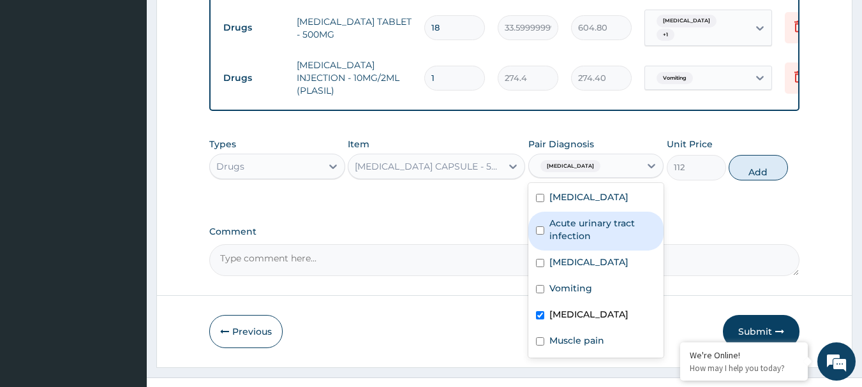
click at [590, 242] on label "Acute urinary tract infection" at bounding box center [602, 230] width 107 height 26
checkbox input "true"
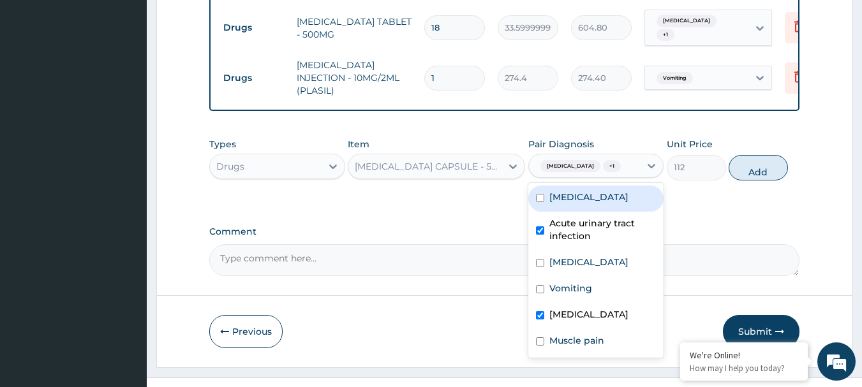
click at [588, 204] on label "[MEDICAL_DATA]" at bounding box center [588, 197] width 79 height 13
checkbox input "true"
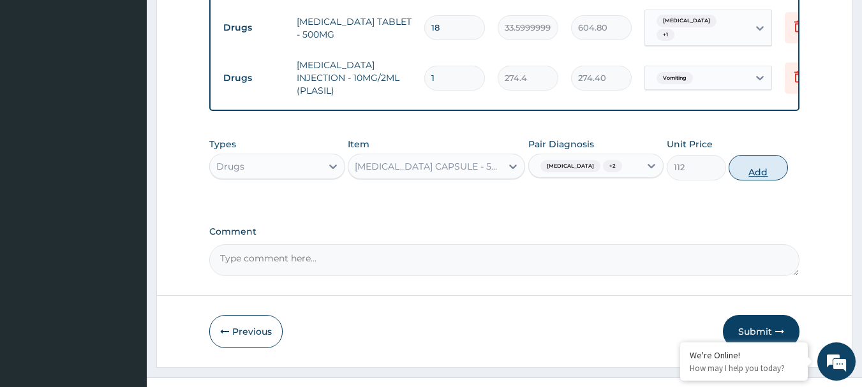
click at [773, 173] on button "Add" at bounding box center [758, 168] width 59 height 26
type input "0"
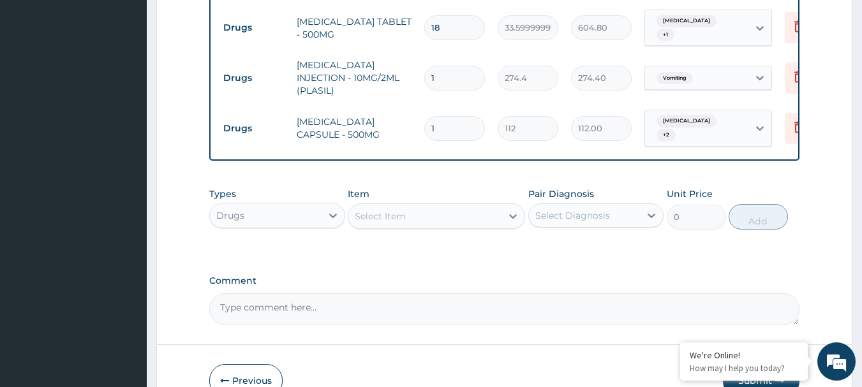
type input "14"
type input "1568.00"
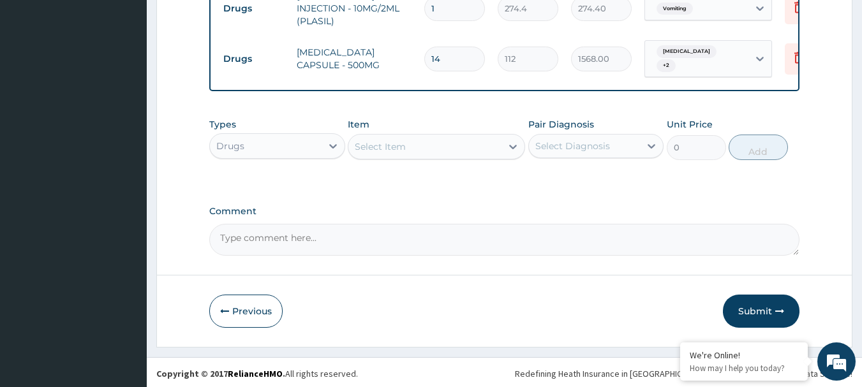
scroll to position [985, 0]
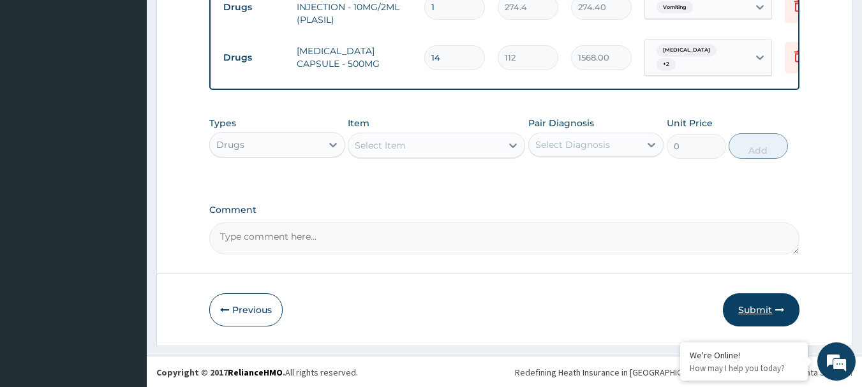
type input "14"
drag, startPoint x: 761, startPoint y: 309, endPoint x: 686, endPoint y: 265, distance: 86.3
click at [761, 308] on button "Submit" at bounding box center [761, 310] width 77 height 33
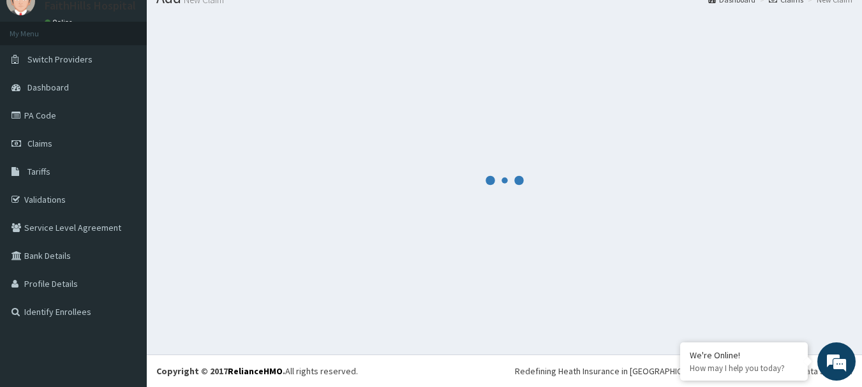
scroll to position [52, 0]
